Goal: Complete application form

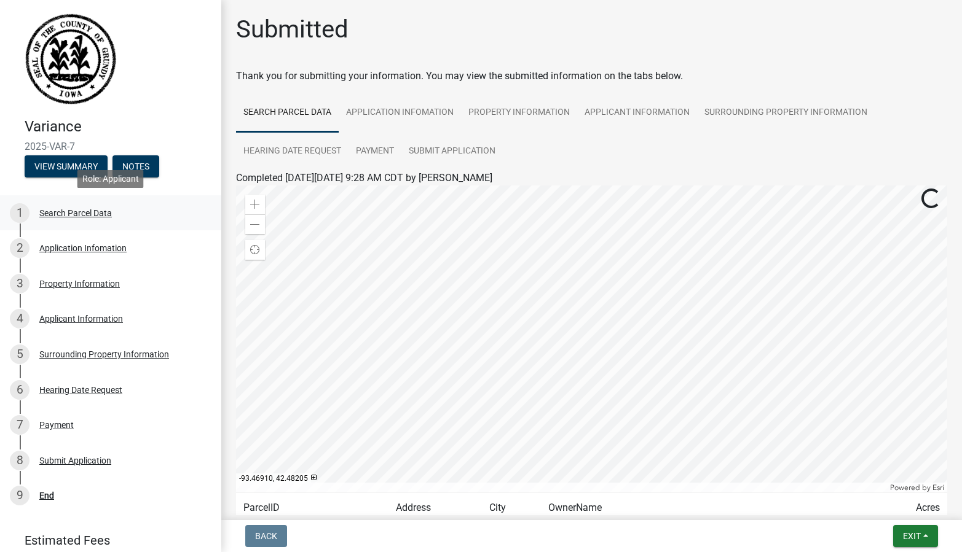
click at [101, 212] on div "Search Parcel Data" at bounding box center [75, 213] width 73 height 9
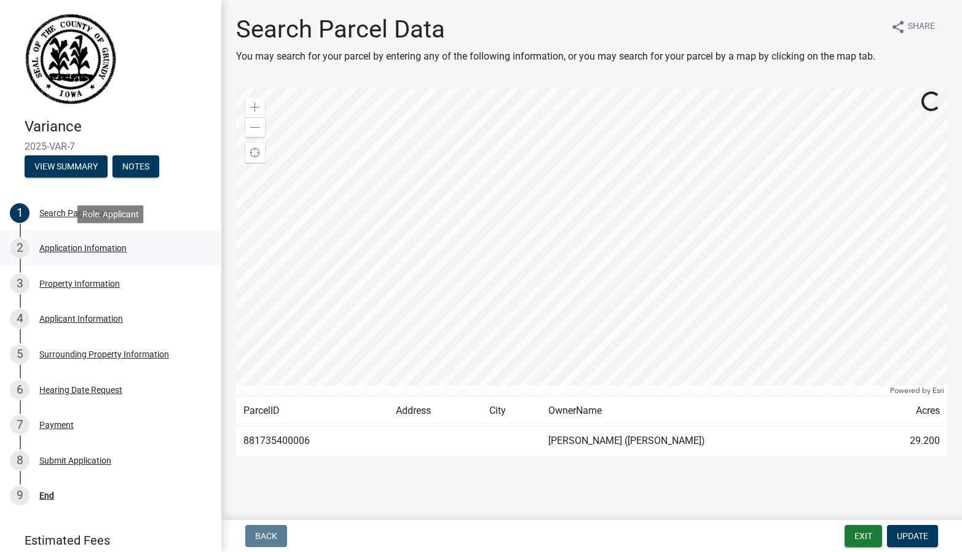
click at [118, 253] on div "Application Infomation" at bounding box center [82, 248] width 87 height 9
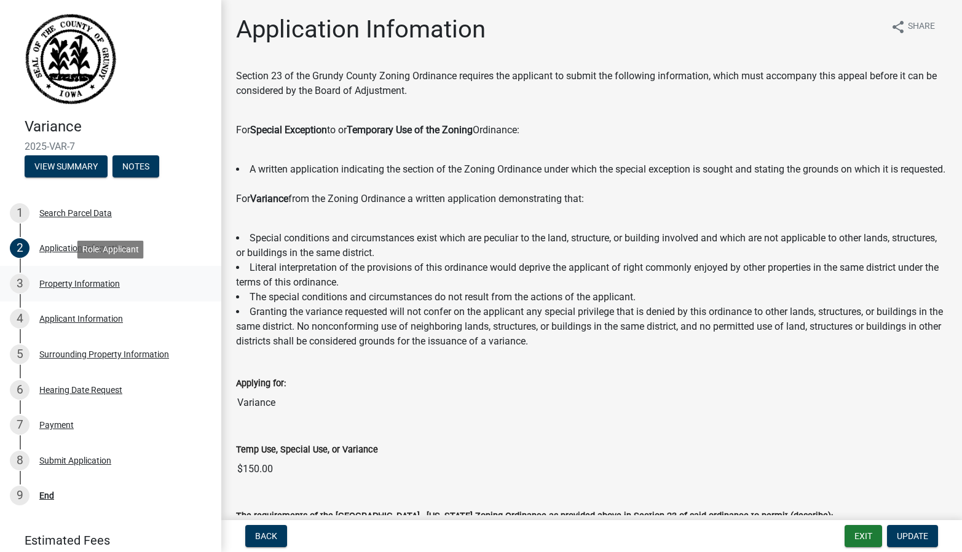
click at [65, 282] on div "Property Information" at bounding box center [79, 284] width 81 height 9
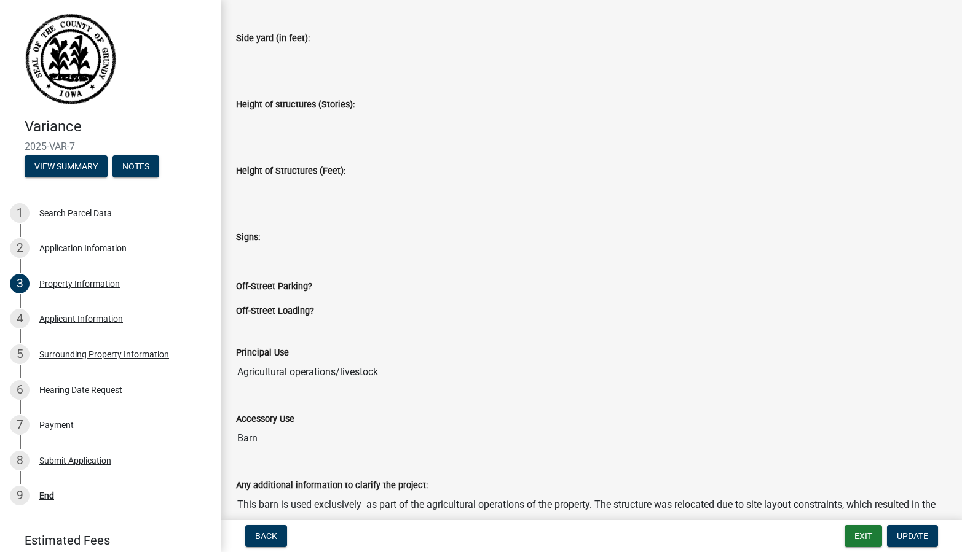
scroll to position [771, 0]
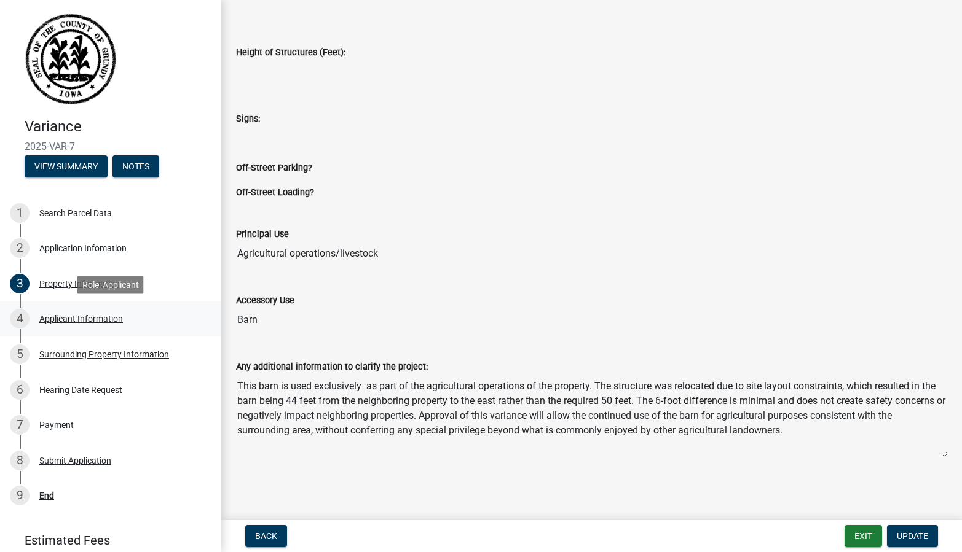
click at [104, 327] on div "4 Applicant Information" at bounding box center [106, 319] width 192 height 20
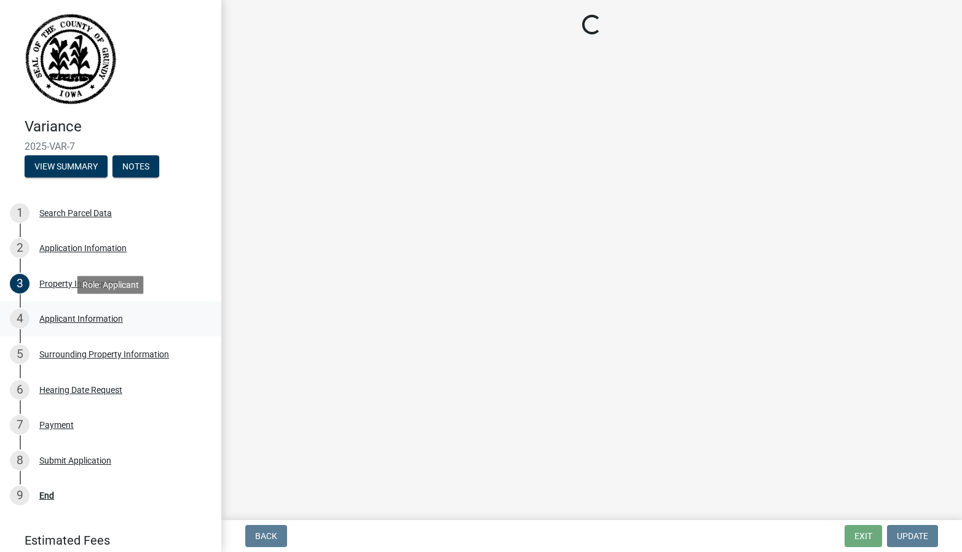
scroll to position [0, 0]
click at [132, 355] on div "Surrounding Property Information" at bounding box center [104, 354] width 130 height 9
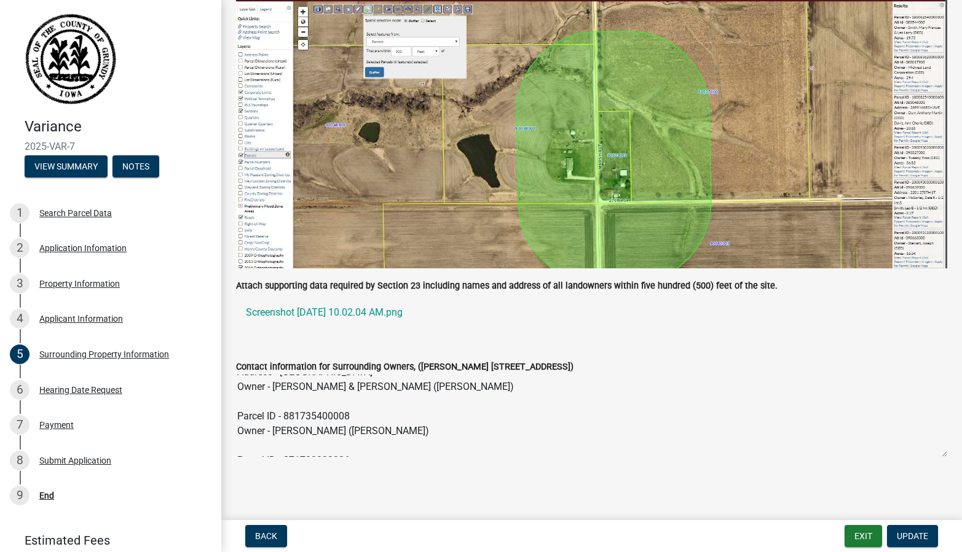
scroll to position [383, 0]
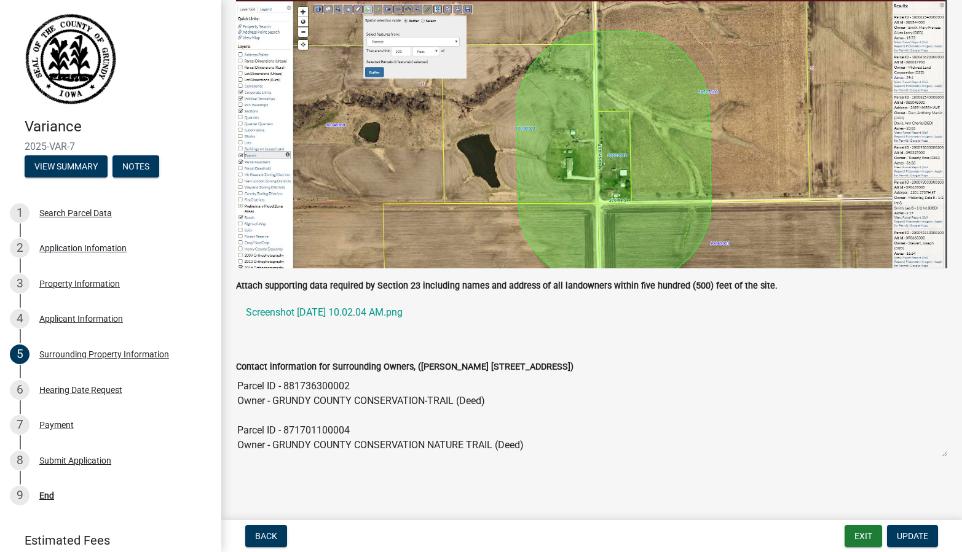
drag, startPoint x: 234, startPoint y: 386, endPoint x: 445, endPoint y: 552, distance: 268.7
click at [445, 552] on wm-app "Variance 2025-VAR-7 View Summary Notes 1 Search Parcel Data 2 Application Infom…" at bounding box center [481, 276] width 962 height 552
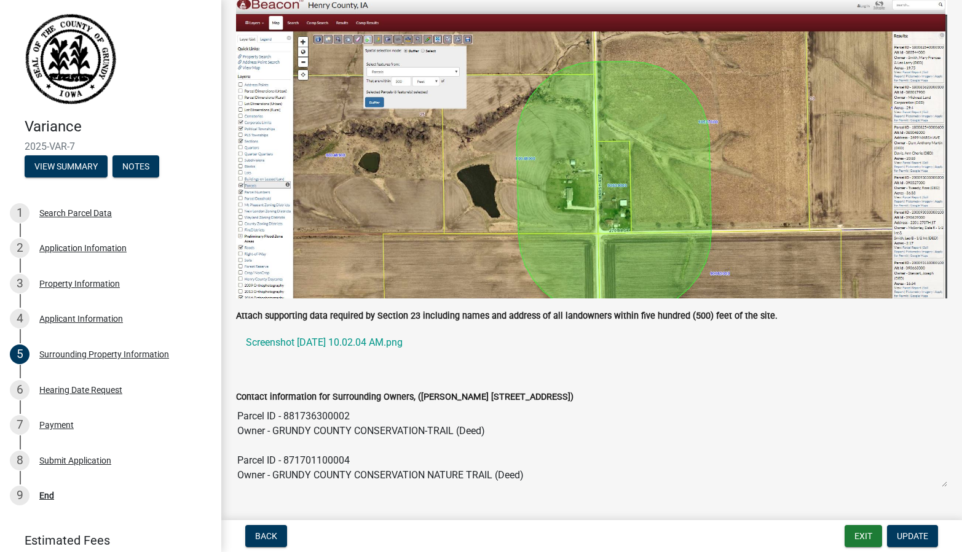
scroll to position [186, 0]
click at [481, 385] on div "Contact information for Surrounding Owners, (John Doe 1234 S Main St. Grundy Ce…" at bounding box center [591, 431] width 711 height 116
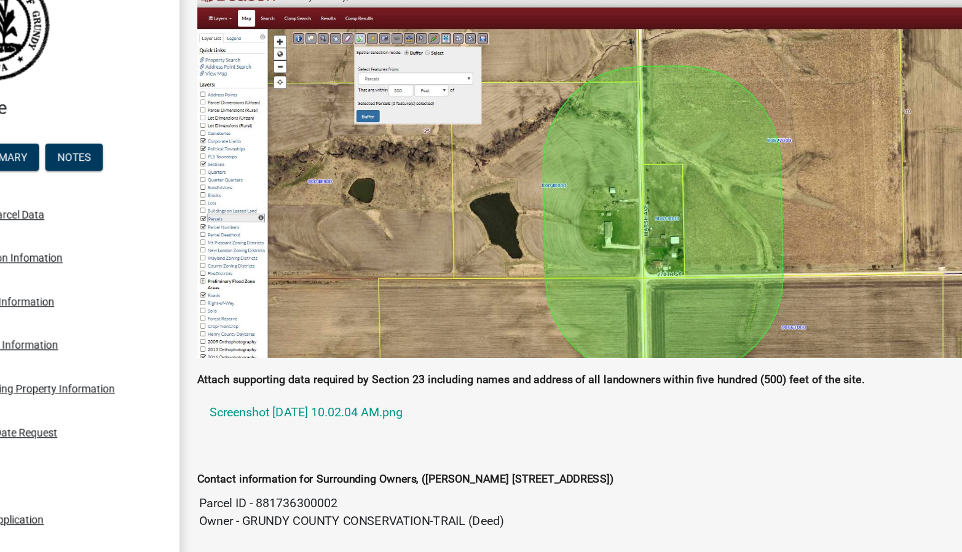
scroll to position [216, 0]
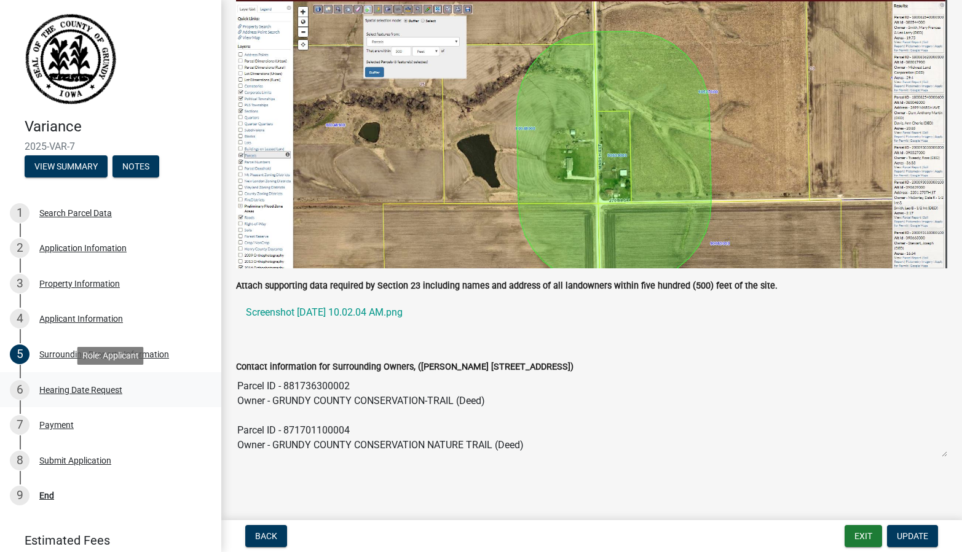
click at [60, 387] on div "Hearing Date Request" at bounding box center [80, 390] width 83 height 9
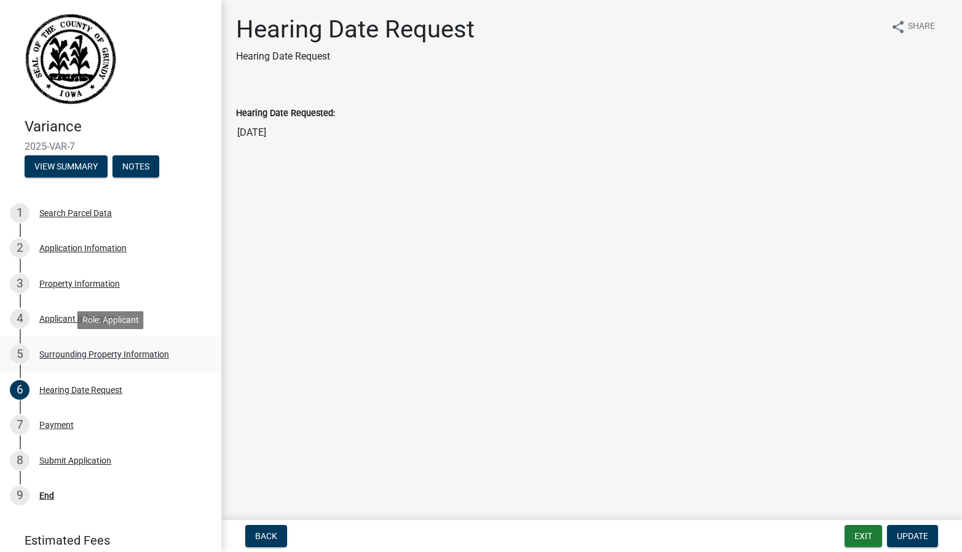
click at [70, 357] on div "Surrounding Property Information" at bounding box center [104, 354] width 130 height 9
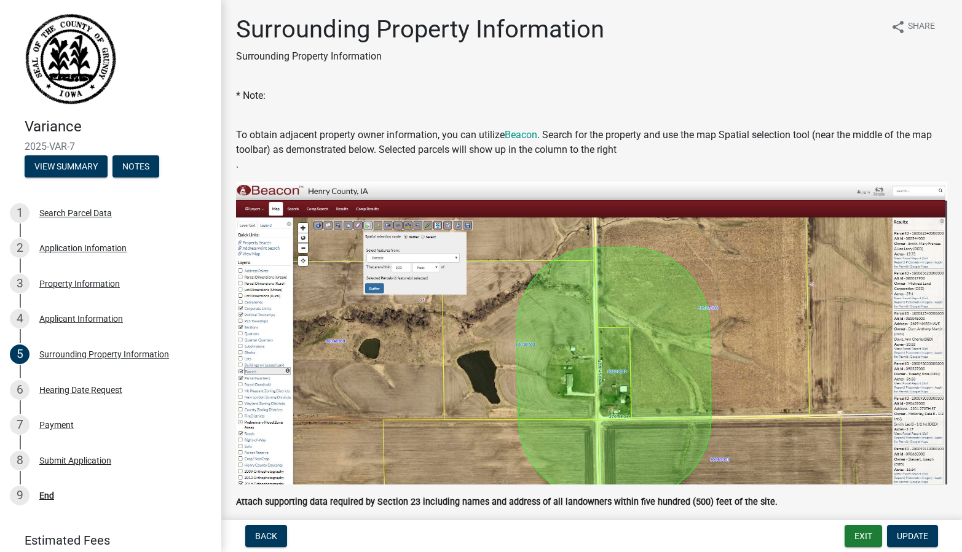
click at [752, 105] on p "* Note:" at bounding box center [591, 102] width 711 height 29
click at [74, 251] on div "Application Infomation" at bounding box center [82, 248] width 87 height 9
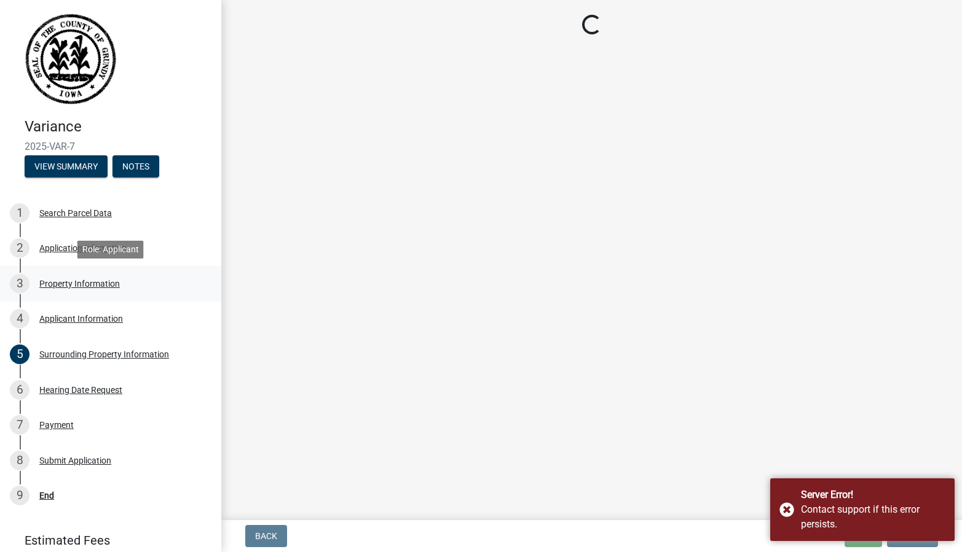
click at [78, 283] on div "Property Information" at bounding box center [79, 284] width 81 height 9
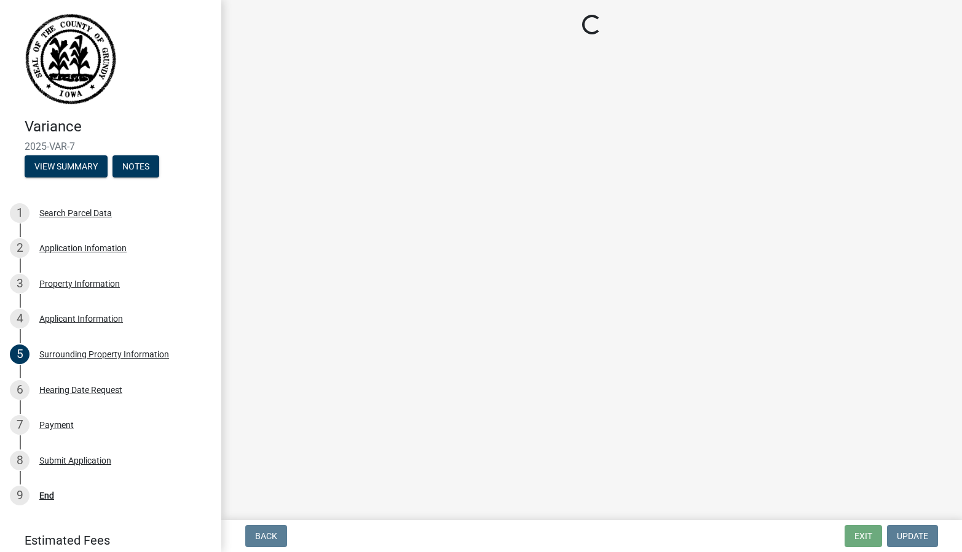
click at [715, 127] on main "Loading..." at bounding box center [591, 258] width 740 height 516
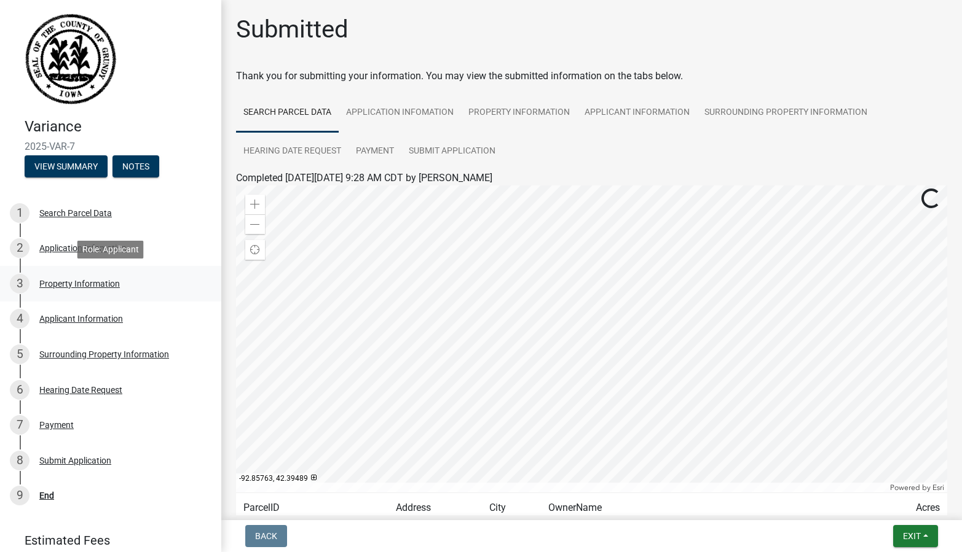
click at [85, 283] on div "Property Information" at bounding box center [79, 284] width 81 height 9
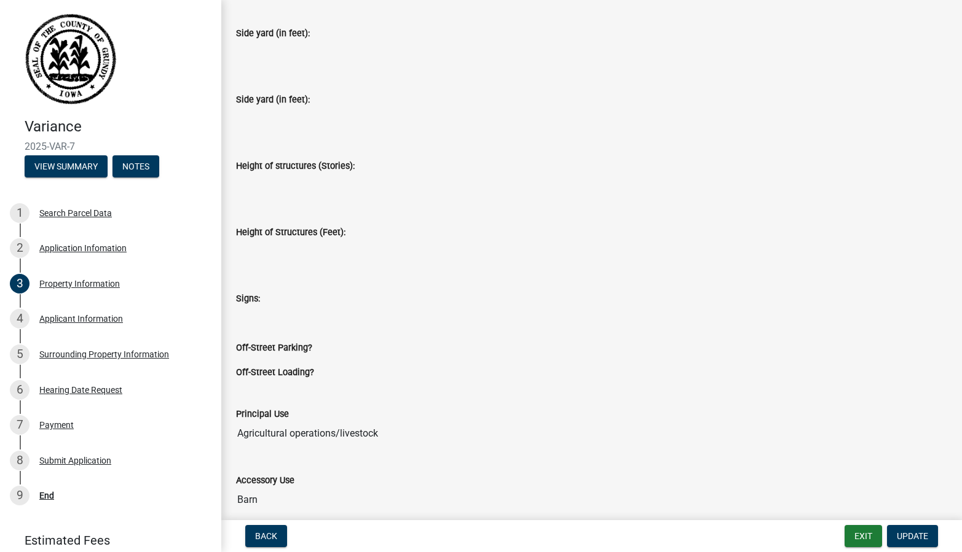
scroll to position [771, 0]
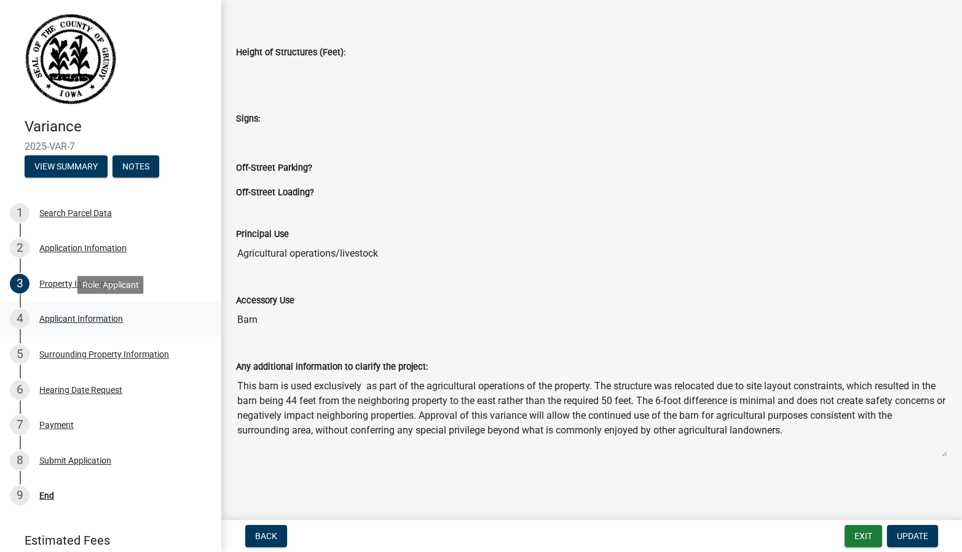
click at [65, 320] on div "Applicant Information" at bounding box center [81, 319] width 84 height 9
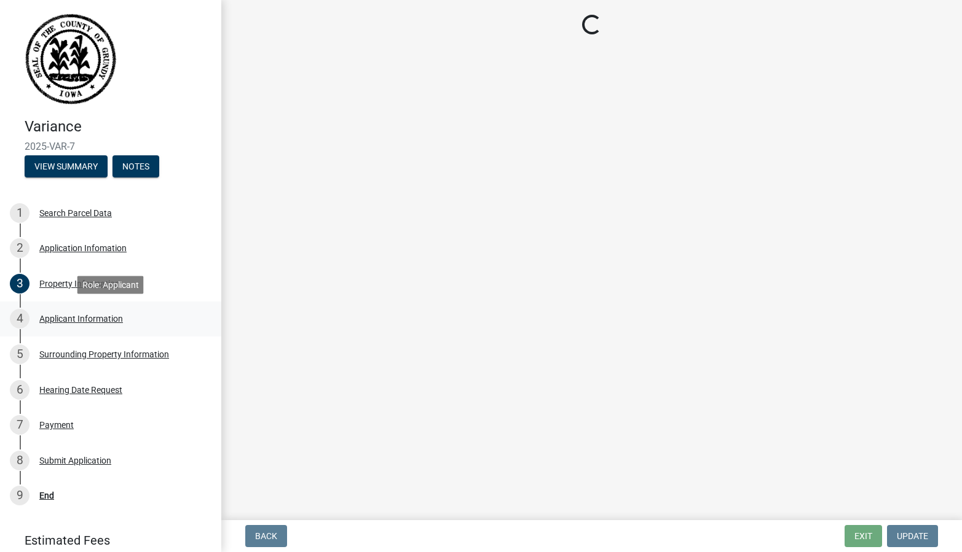
scroll to position [0, 0]
click at [71, 352] on div "Surrounding Property Information" at bounding box center [104, 354] width 130 height 9
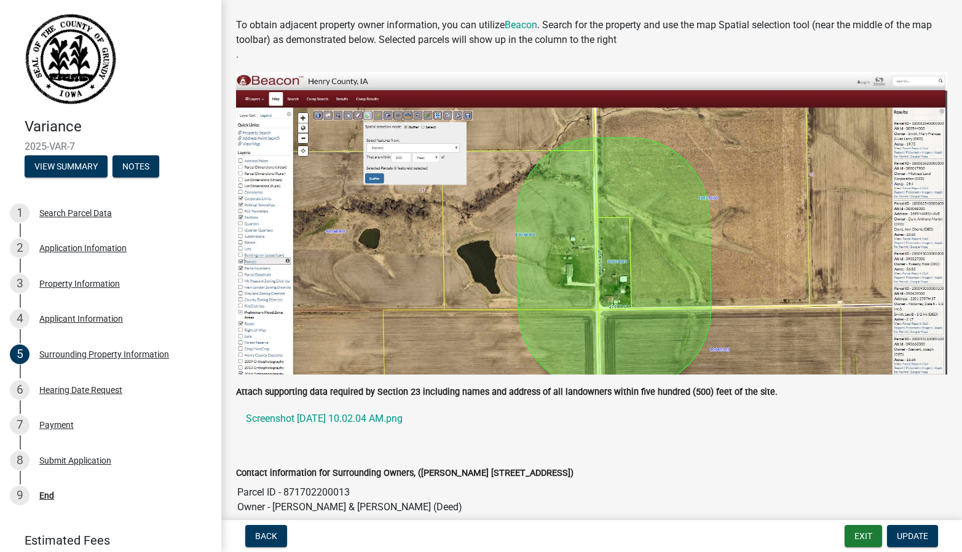
scroll to position [216, 0]
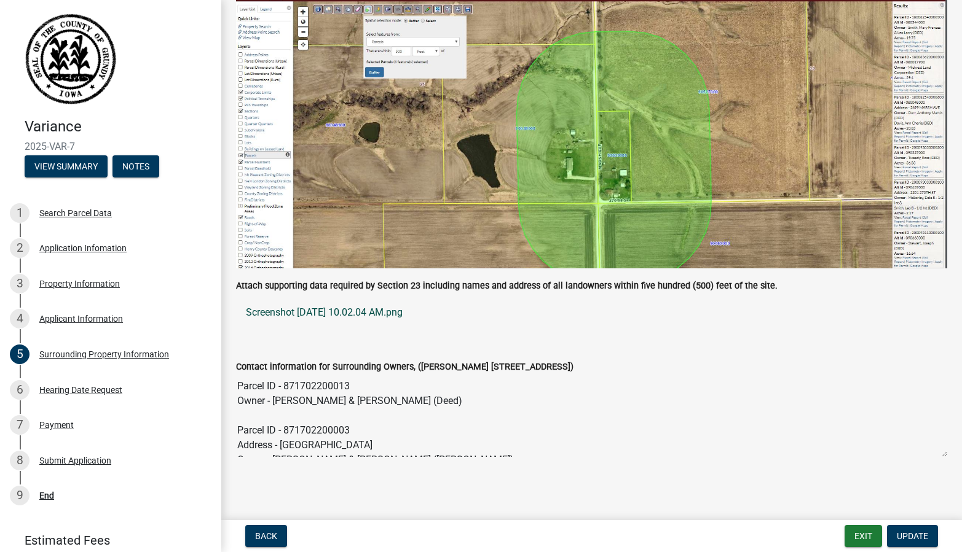
click at [415, 312] on link "Screenshot [DATE] 10.02.04 AM.png" at bounding box center [591, 312] width 711 height 29
click at [586, 377] on textarea "Parcel ID - 871702200013 Owner - [PERSON_NAME] & [PERSON_NAME] (Deed) Parcel ID…" at bounding box center [591, 416] width 711 height 84
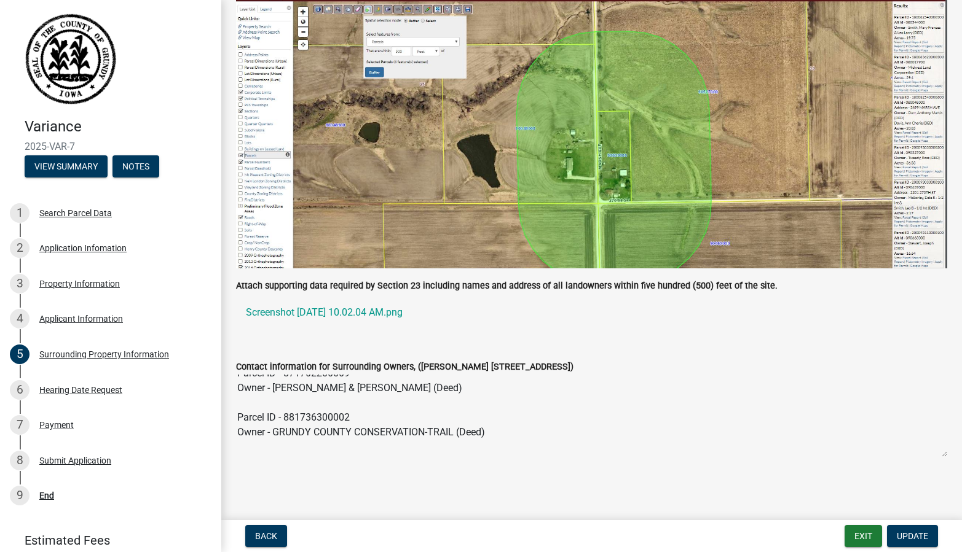
scroll to position [383, 0]
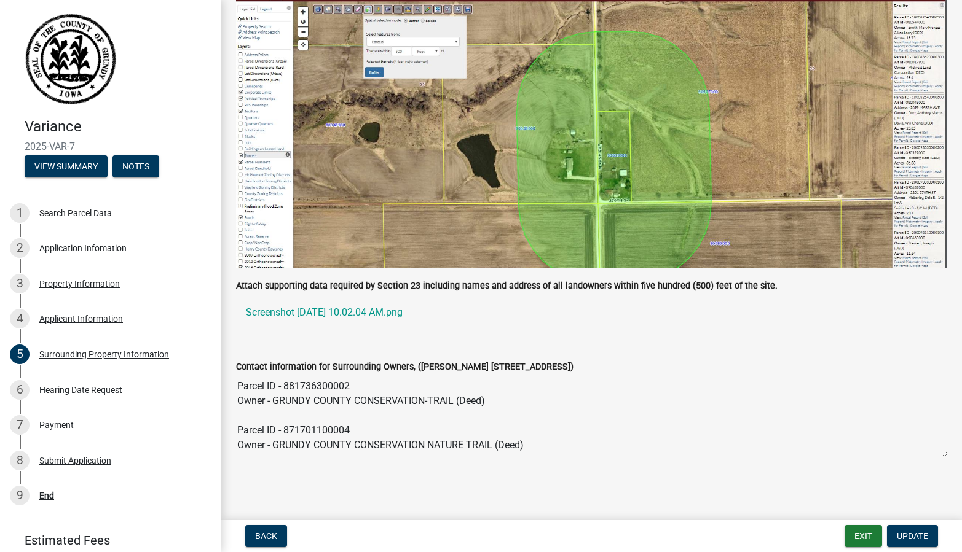
click at [576, 328] on ul "Screenshot [DATE] 10.02.04 AM.png" at bounding box center [591, 312] width 711 height 39
